Goal: Task Accomplishment & Management: Manage account settings

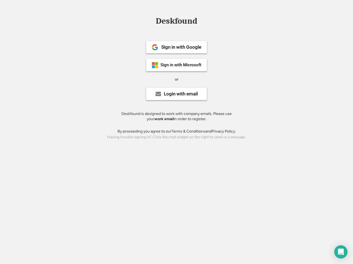
click at [176, 79] on div "or" at bounding box center [177, 80] width 4 height 6
click at [176, 22] on div "Deskfound" at bounding box center [176, 21] width 47 height 9
click at [151, 21] on div "Deskfound" at bounding box center [176, 22] width 353 height 10
click at [176, 22] on div "Deskfound" at bounding box center [176, 21] width 47 height 9
click at [176, 79] on div "or" at bounding box center [177, 80] width 4 height 6
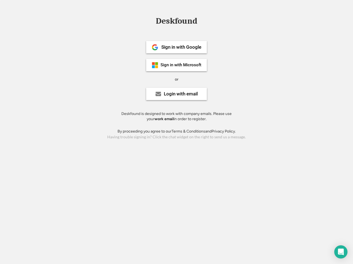
click at [176, 47] on div "Sign in with Google" at bounding box center [181, 47] width 40 height 5
click at [181, 47] on div "Sign in with Google" at bounding box center [181, 47] width 40 height 5
click at [155, 47] on img at bounding box center [155, 47] width 7 height 7
click at [176, 65] on div "Sign in with Microsoft" at bounding box center [180, 65] width 41 height 4
click at [181, 65] on div "Sign in with Microsoft" at bounding box center [180, 65] width 41 height 4
